Goal: Book appointment/travel/reservation

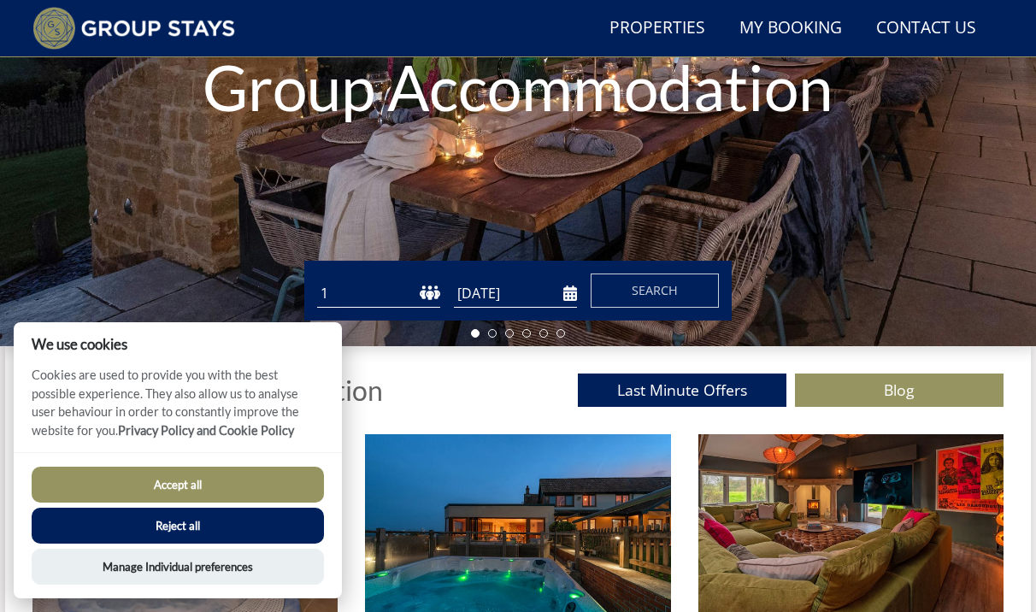
scroll to position [330, 0]
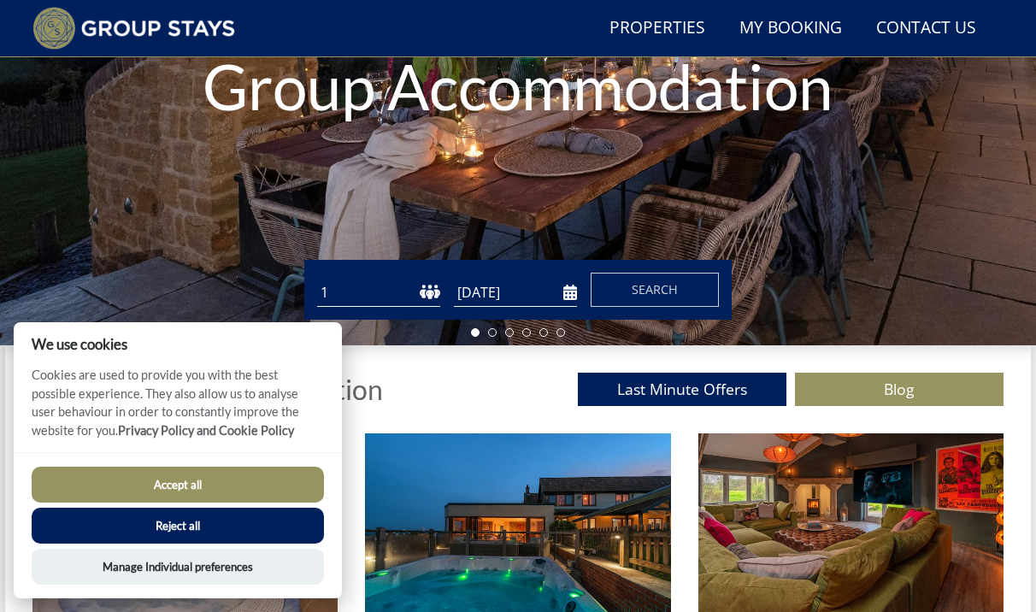
click at [431, 295] on select "1 2 3 4 5 6 7 8 9 10 11 12 13 14 15 16 17 18 19 20 21 22 23 24 25 26 27 28 29 3…" at bounding box center [378, 293] width 123 height 28
select select "21"
click at [317, 279] on select "1 2 3 4 5 6 7 8 9 10 11 12 13 14 15 16 17 18 19 20 21 22 23 24 25 26 27 28 29 3…" at bounding box center [378, 293] width 123 height 28
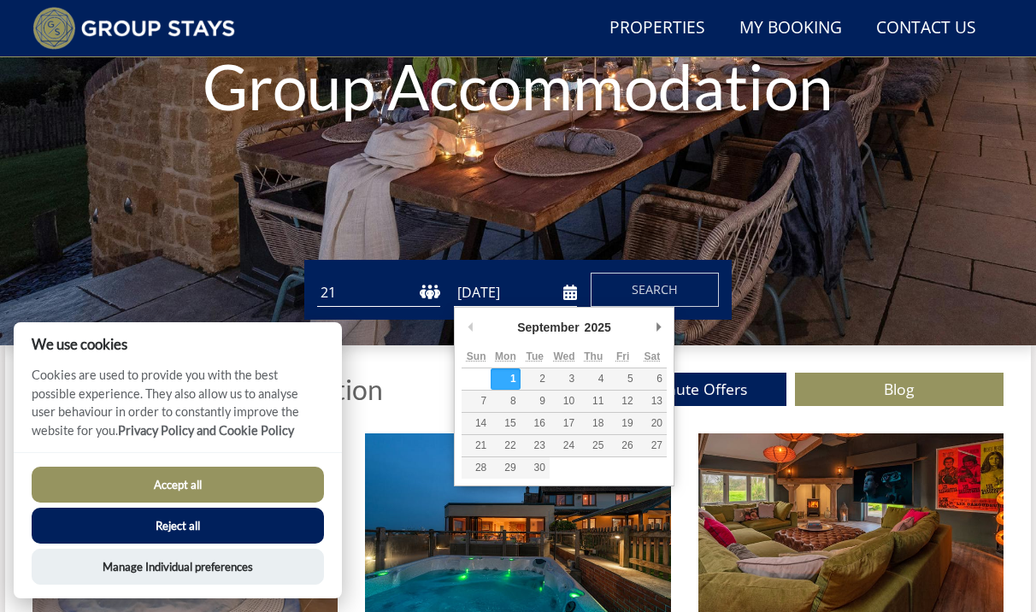
click at [513, 291] on input "[DATE]" at bounding box center [515, 293] width 123 height 28
type input "[DATE]"
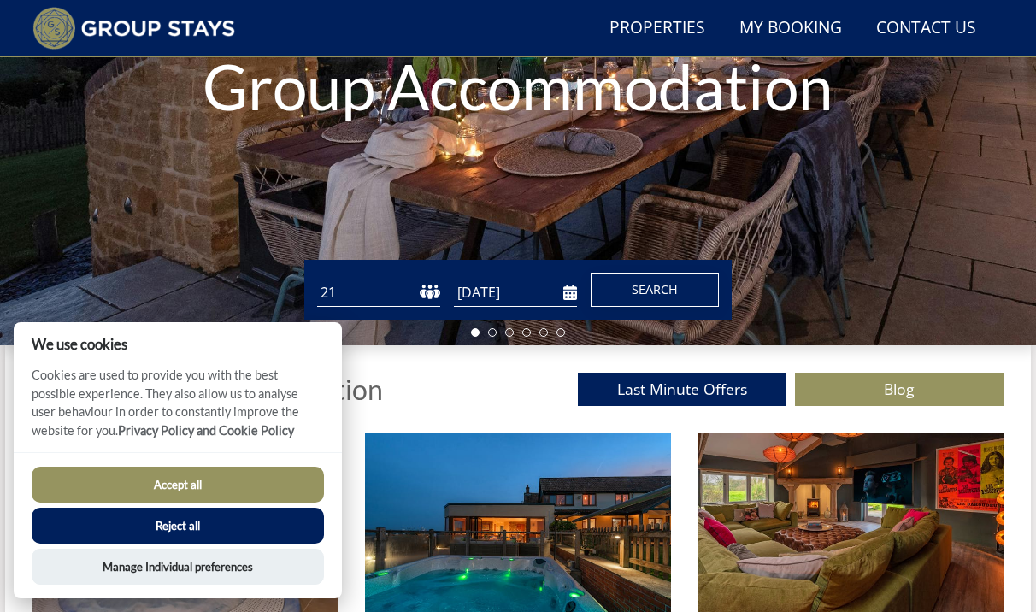
click at [674, 289] on span "Search" at bounding box center [654, 289] width 46 height 16
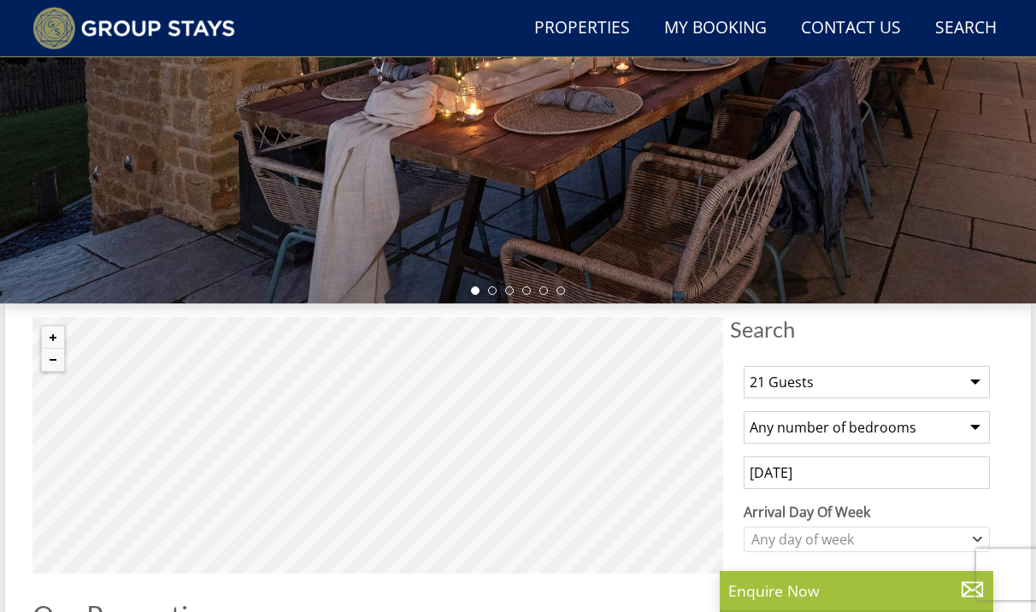
scroll to position [373, 0]
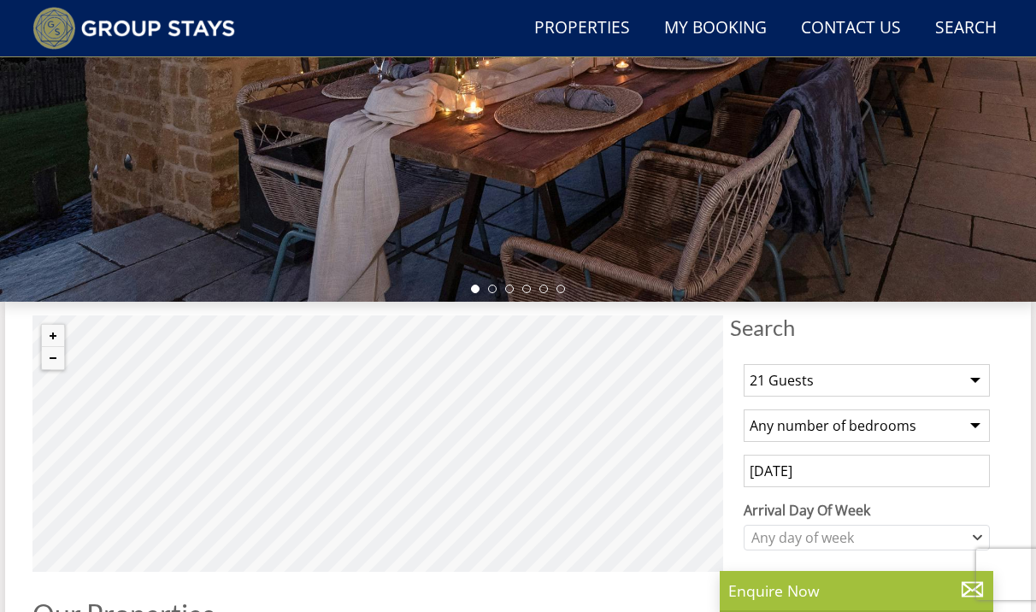
click at [792, 431] on select "Any number of bedrooms 4 Bedrooms 5 Bedrooms 6 Bedrooms 7 Bedrooms 8 Bedrooms 9…" at bounding box center [866, 425] width 246 height 32
select select "11"
click at [743, 409] on select "Any number of bedrooms 4 Bedrooms 5 Bedrooms 6 Bedrooms 7 Bedrooms 8 Bedrooms 9…" at bounding box center [866, 425] width 246 height 32
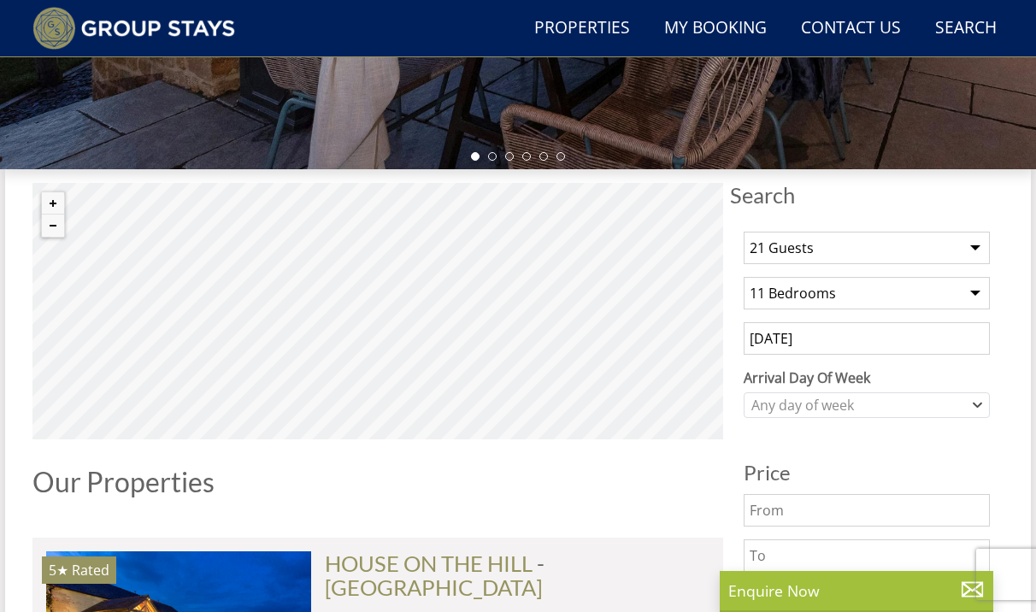
scroll to position [507, 0]
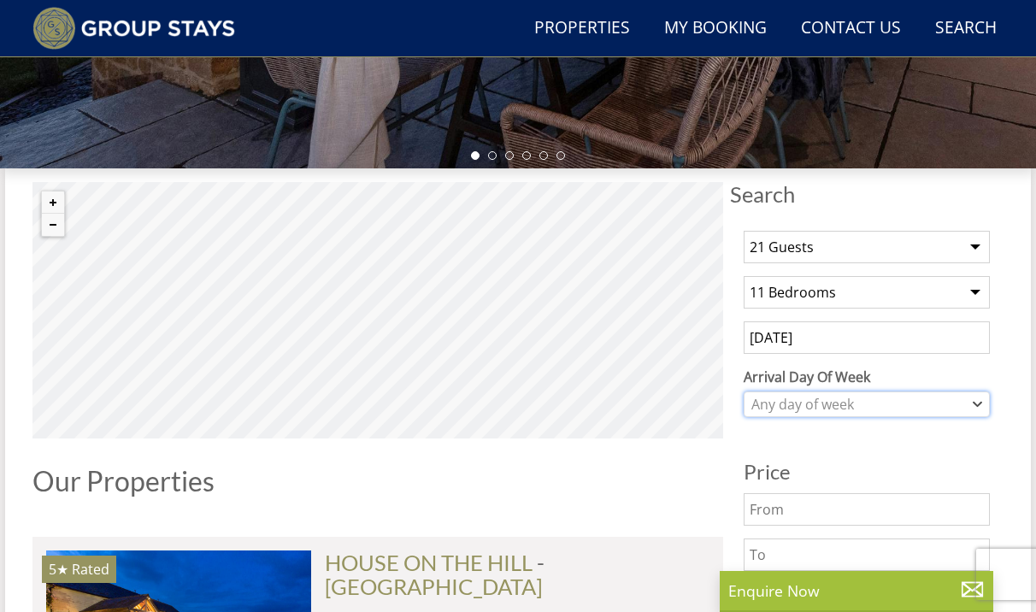
click at [809, 405] on div "Any day of week" at bounding box center [857, 404] width 221 height 19
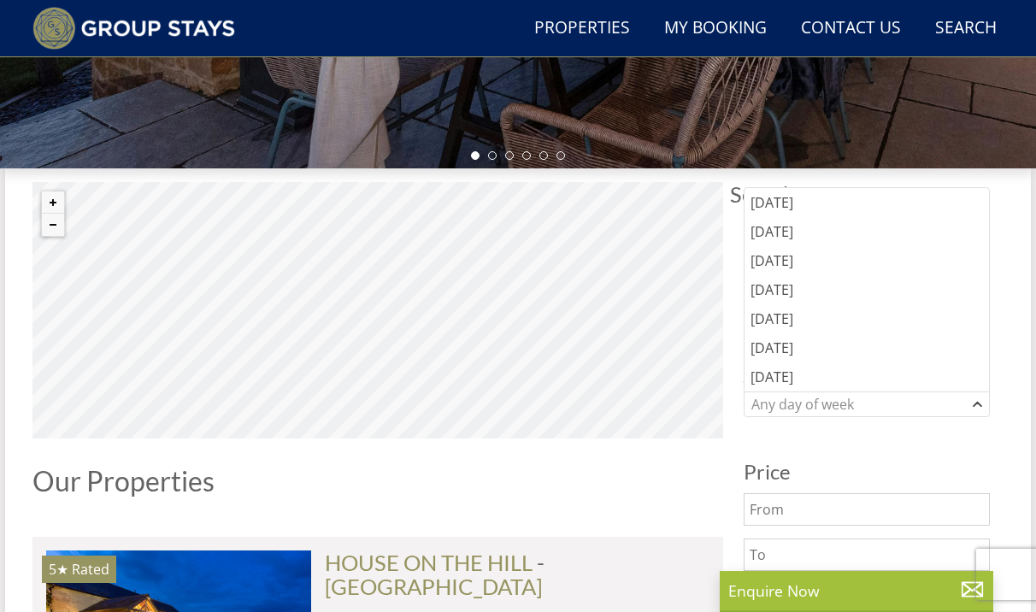
click at [812, 467] on h3 "Price" at bounding box center [866, 472] width 246 height 22
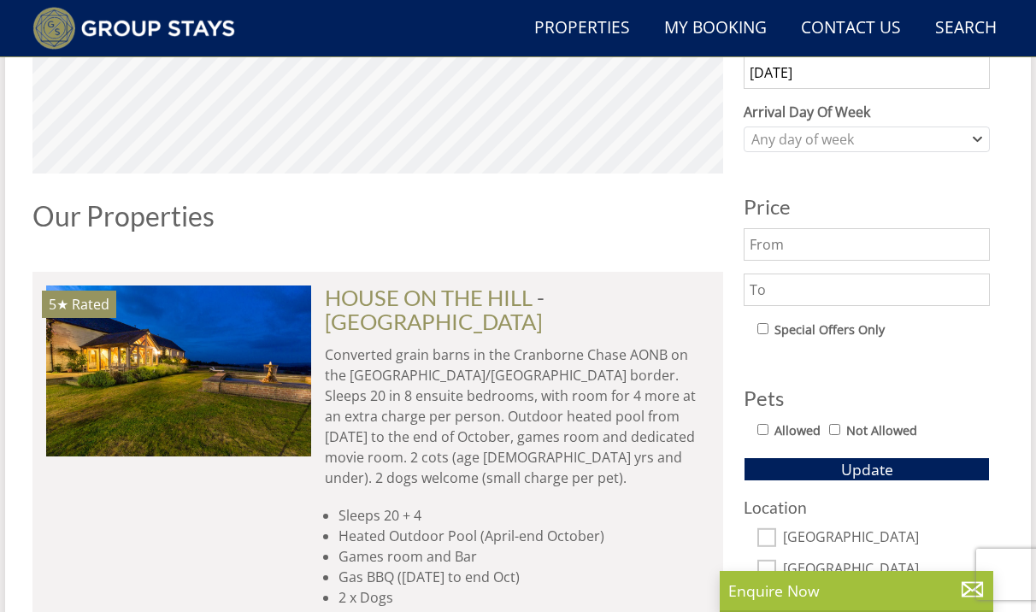
scroll to position [779, 0]
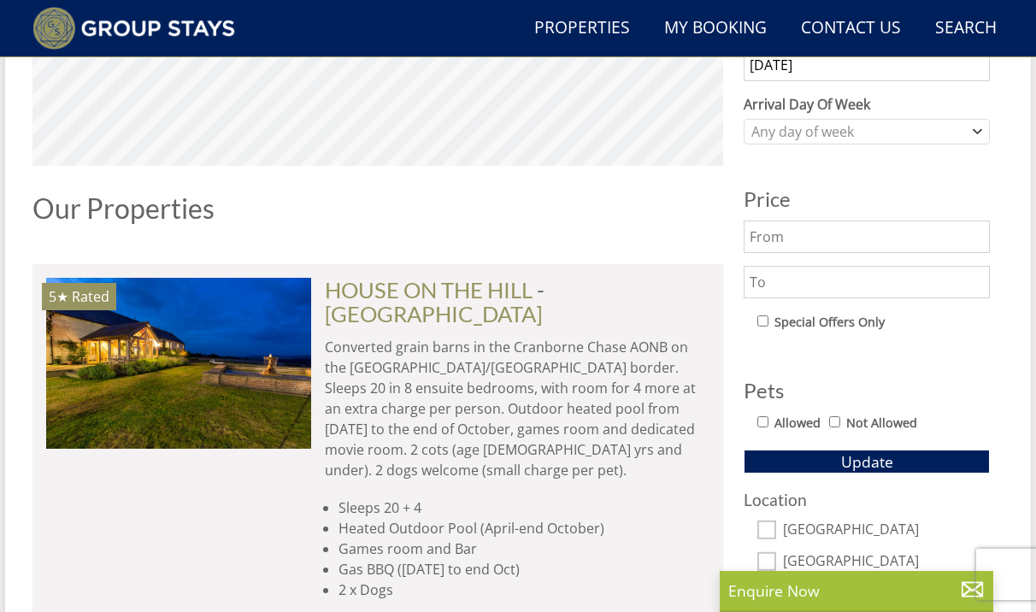
click at [810, 239] on input "text" at bounding box center [866, 236] width 246 height 32
type input "2000"
click at [819, 282] on input "text" at bounding box center [866, 282] width 246 height 32
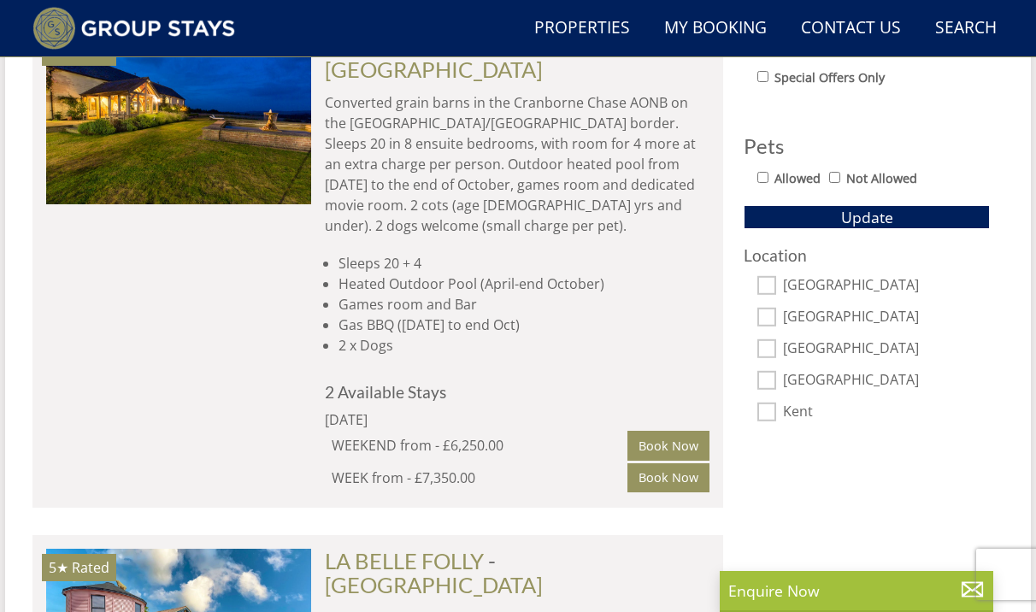
scroll to position [1008, 0]
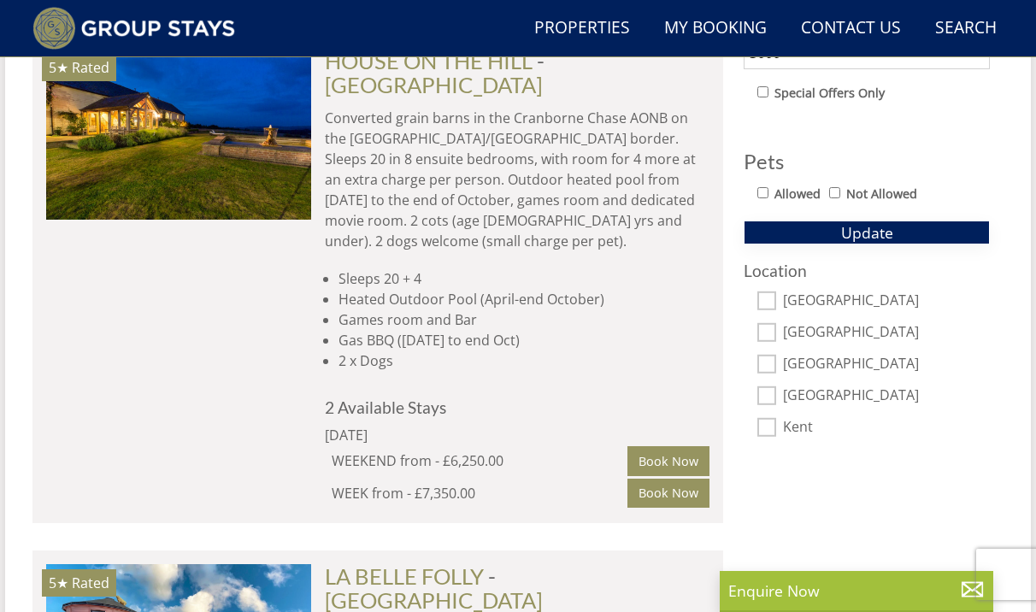
type input "3000"
click at [875, 222] on span "Update" at bounding box center [867, 232] width 52 height 21
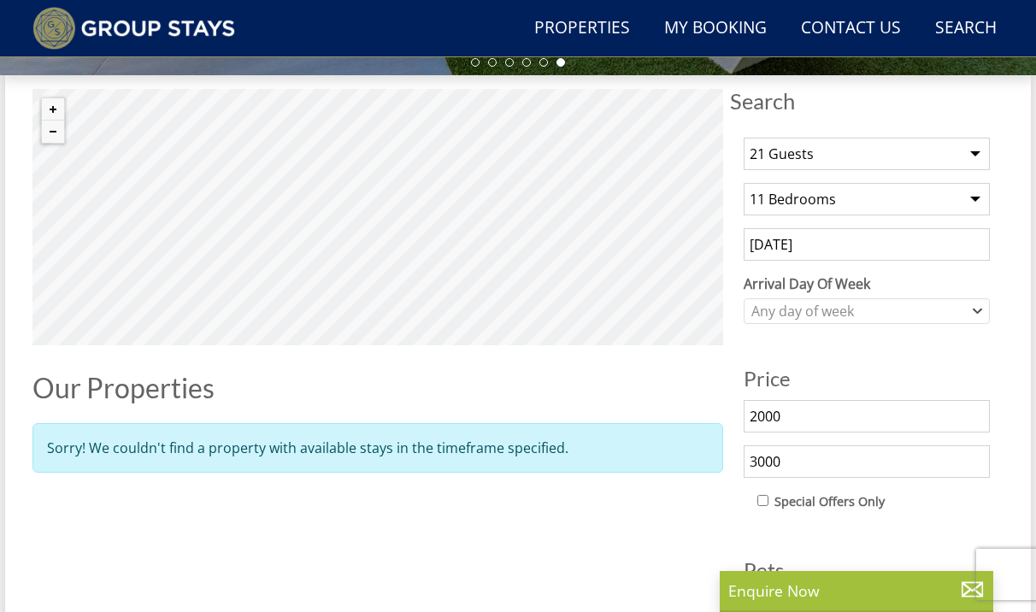
scroll to position [597, 0]
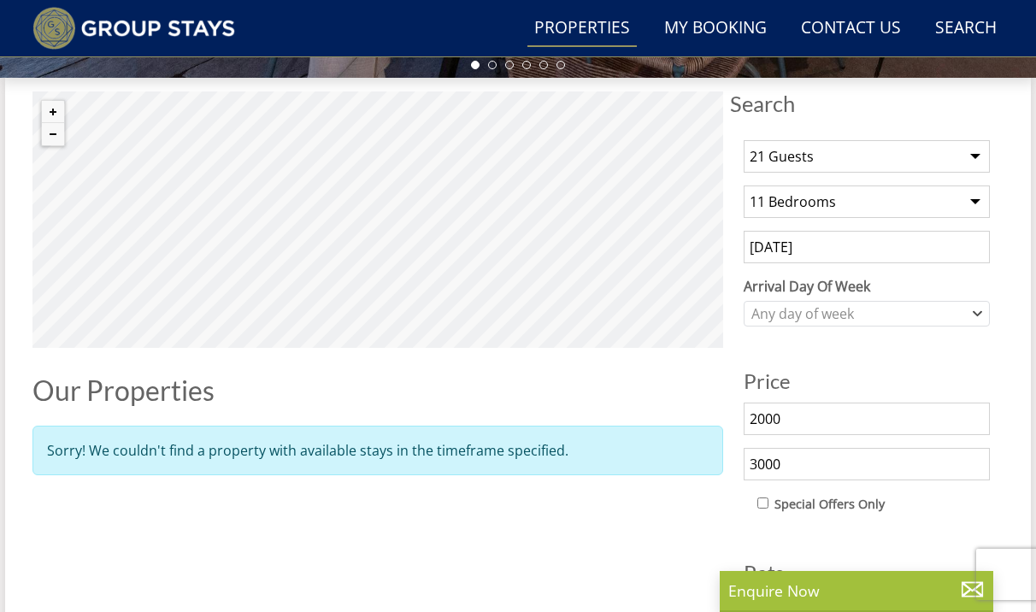
click at [600, 34] on link "Properties" at bounding box center [581, 28] width 109 height 38
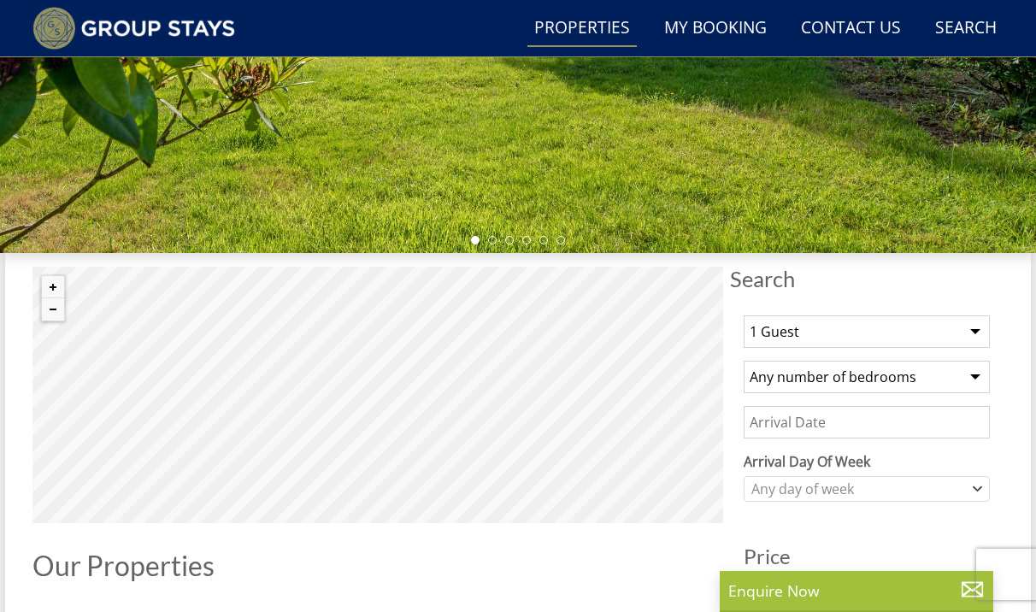
scroll to position [460, 0]
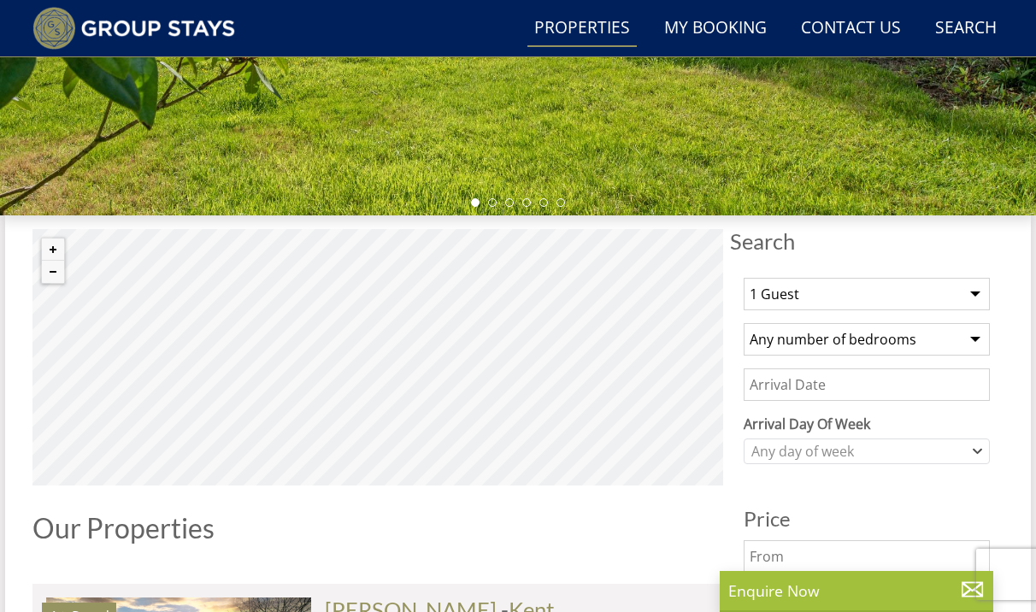
click at [830, 279] on select "1 Guest 2 Guests 3 Guests 4 Guests 5 Guests 6 Guests 7 Guests 8 Guests 9 Guests…" at bounding box center [866, 294] width 246 height 32
select select "21"
click at [743, 278] on select "1 Guest 2 Guests 3 Guests 4 Guests 5 Guests 6 Guests 7 Guests 8 Guests 9 Guests…" at bounding box center [866, 294] width 246 height 32
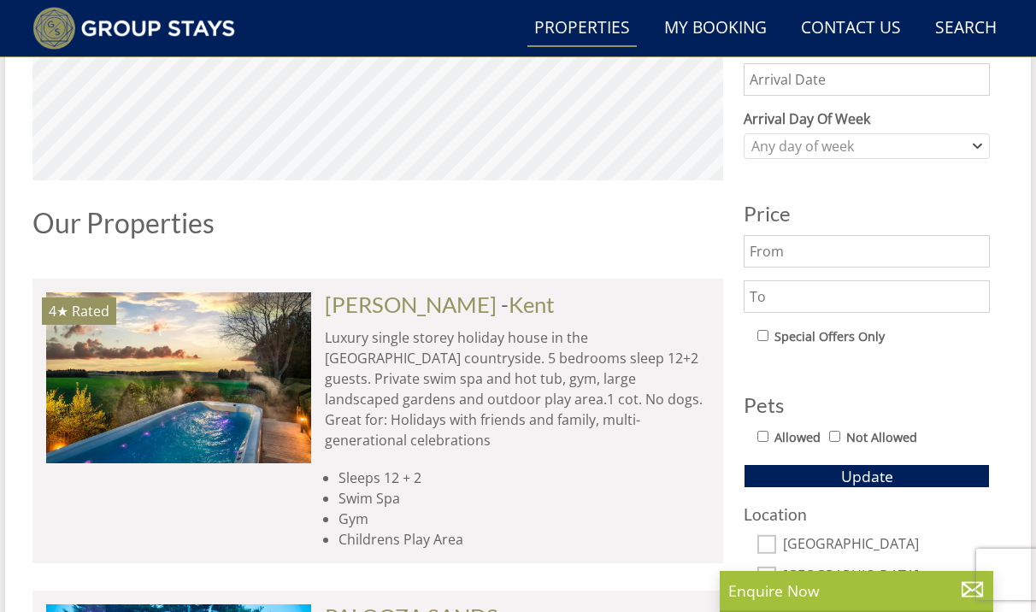
scroll to position [797, 0]
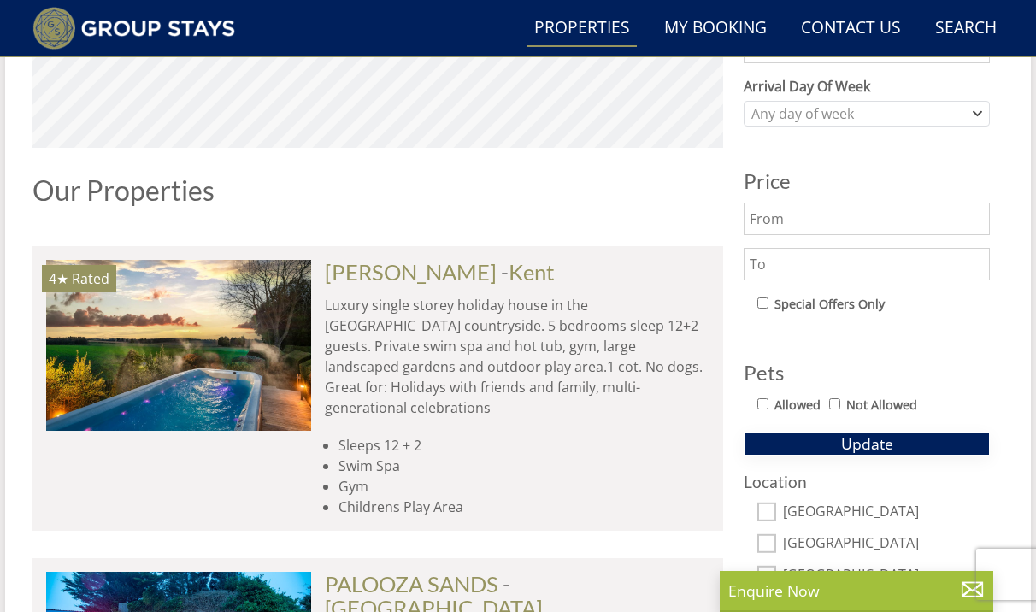
click at [823, 434] on button "Update" at bounding box center [866, 443] width 246 height 24
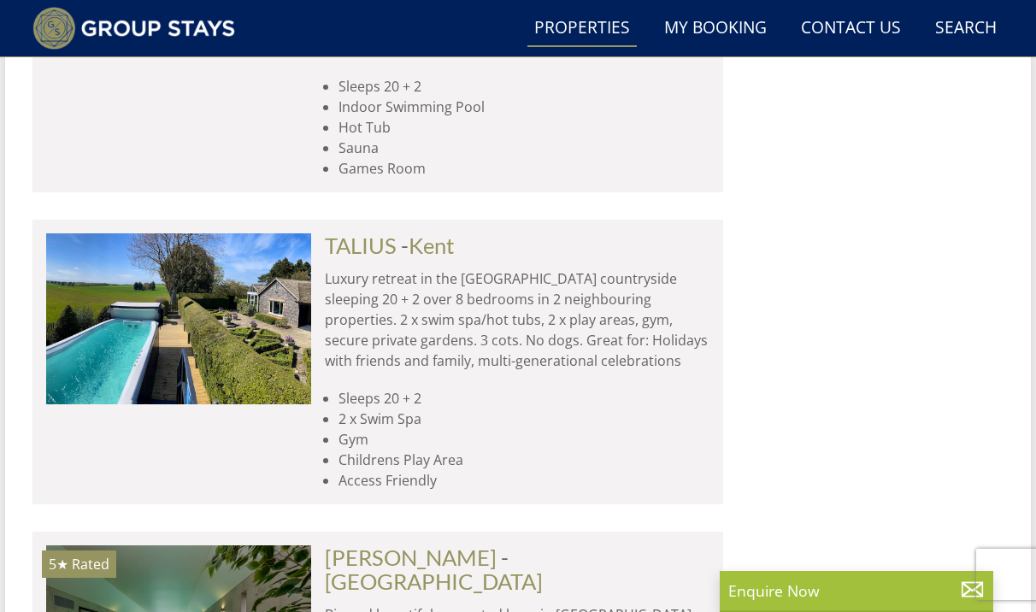
scroll to position [1842, 0]
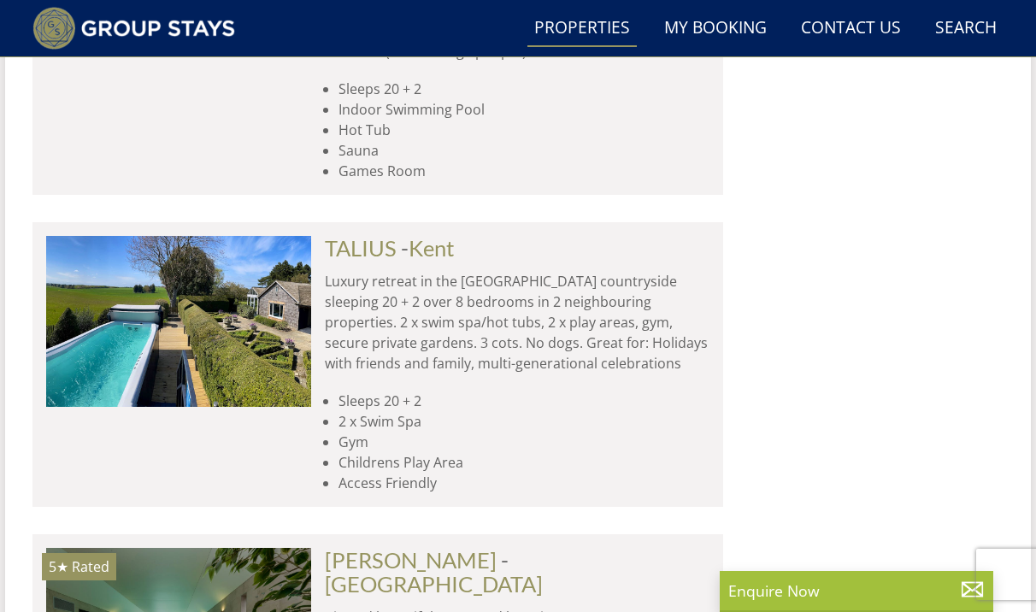
click at [533, 271] on p "Luxury retreat in the [GEOGRAPHIC_DATA] countryside sleeping 20 + 2 over 8 bedr…" at bounding box center [517, 322] width 384 height 103
click at [408, 235] on span "- [GEOGRAPHIC_DATA]" at bounding box center [428, 248] width 54 height 26
click at [326, 235] on link "TALIUS" at bounding box center [361, 248] width 72 height 26
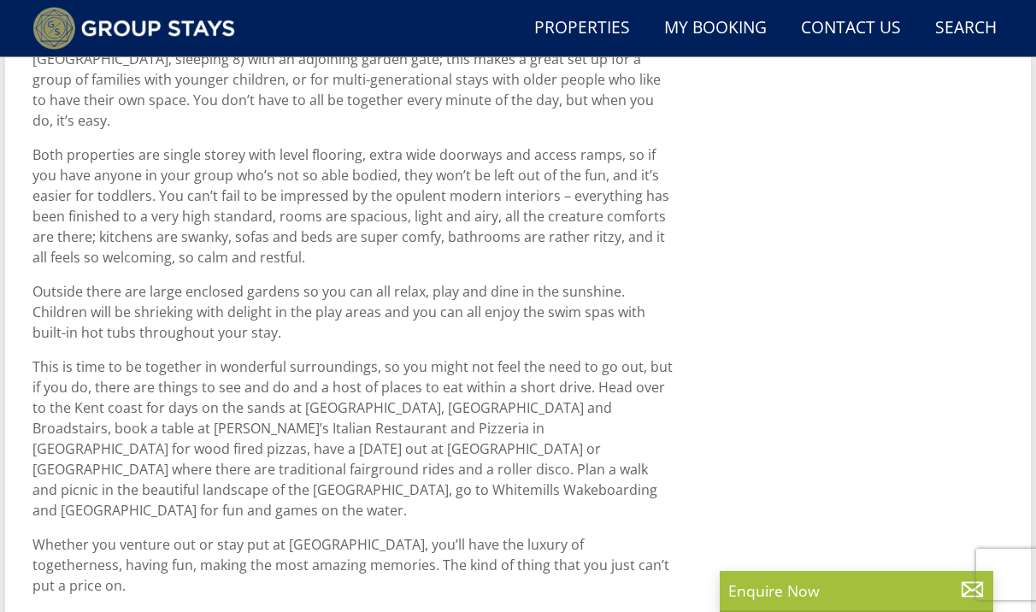
scroll to position [738, 0]
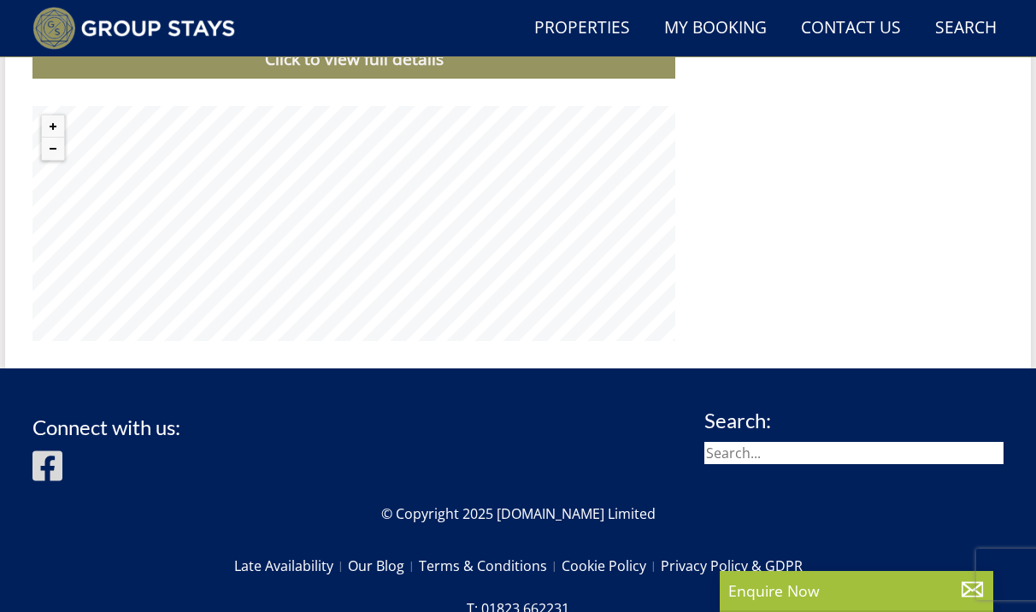
select select "21"
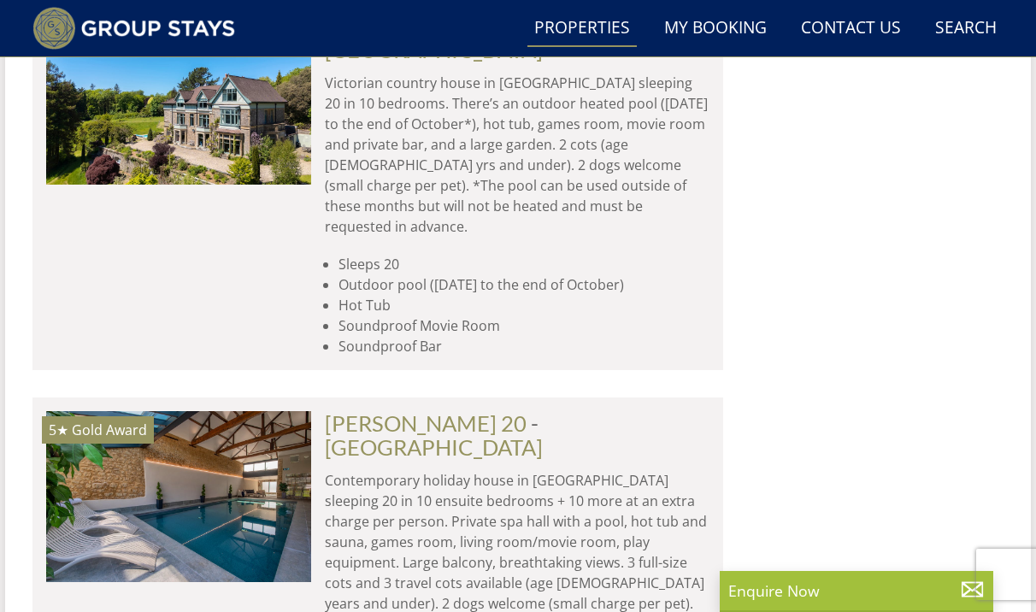
scroll to position [3193, 0]
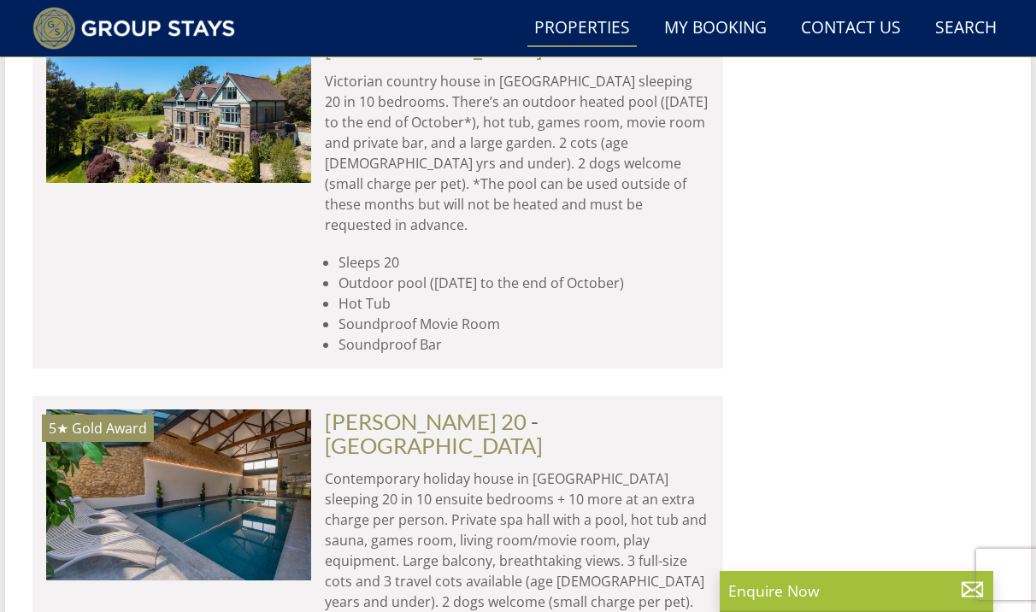
click at [310, 140] on li "5★ Rated [PERSON_NAME] Check Availability More Info [PERSON_NAME] - [GEOGRAPHIC…" at bounding box center [377, 183] width 690 height 370
select select "11"
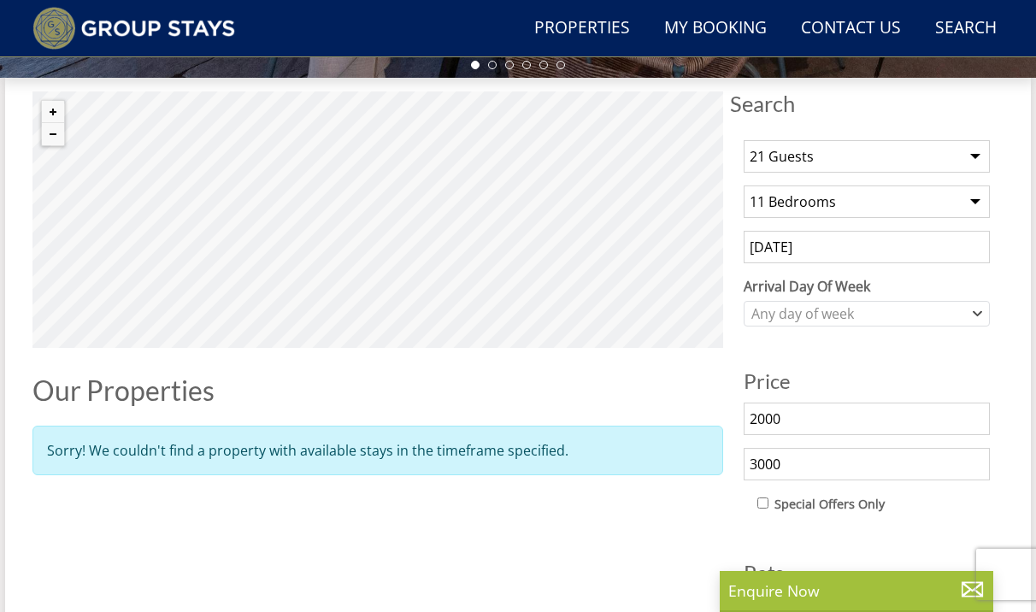
select select "21"
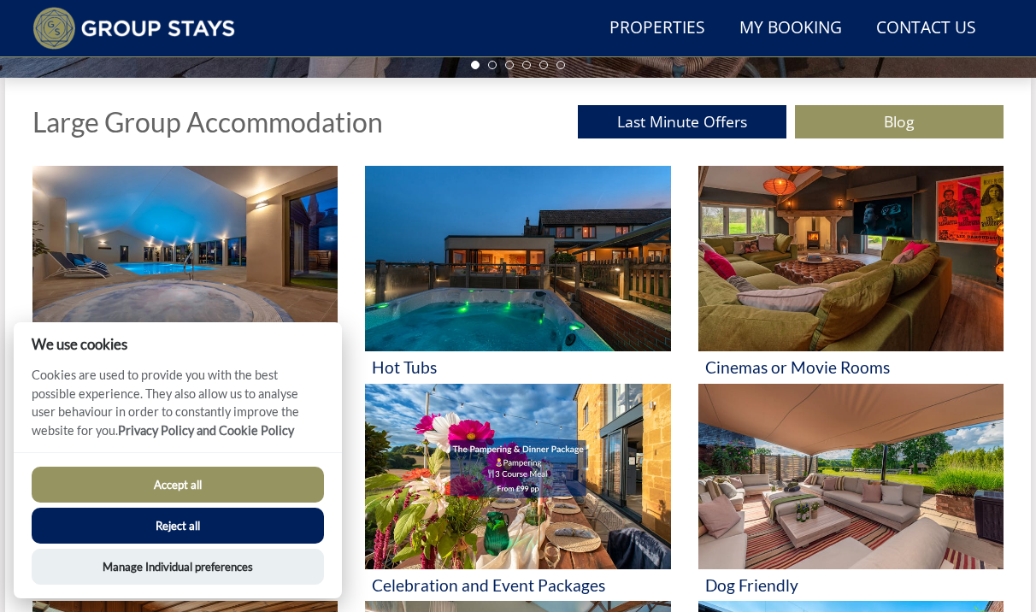
scroll to position [330, 0]
